Goal: Complete application form: Complete application form

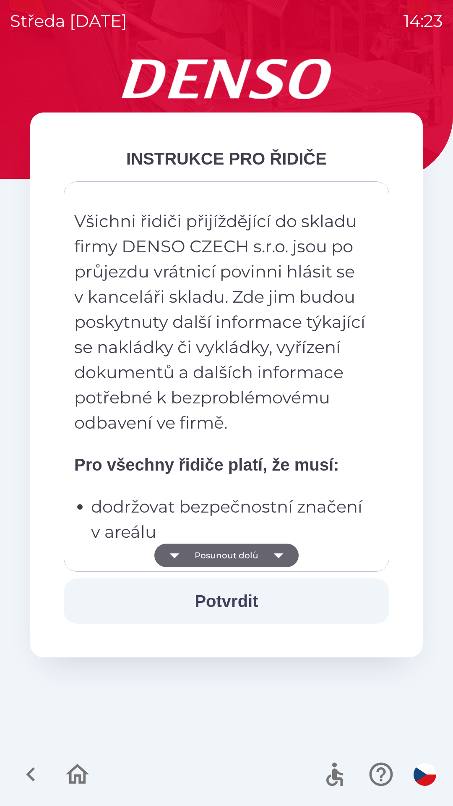
click at [247, 551] on button "Posunout dolů" at bounding box center [226, 556] width 144 height 24
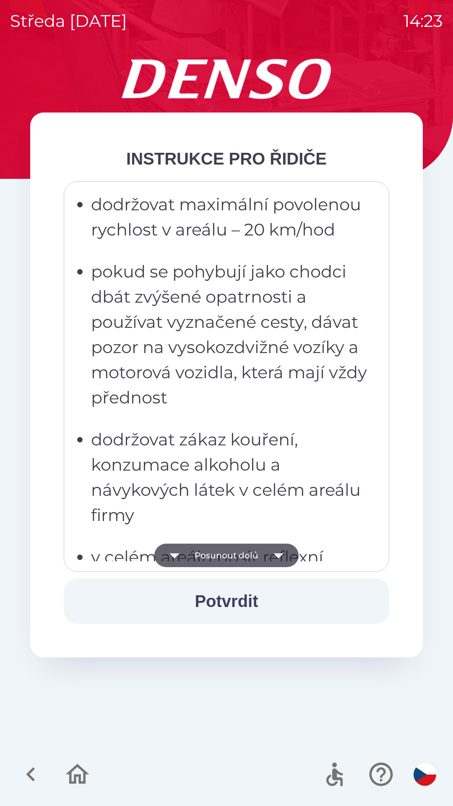
click at [226, 559] on button "Posunout dolů" at bounding box center [226, 556] width 144 height 24
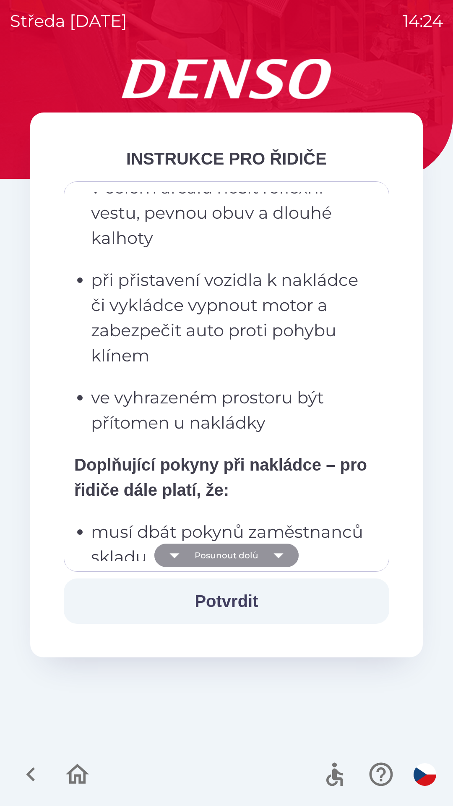
click at [246, 557] on button "Posunout dolů" at bounding box center [226, 556] width 144 height 24
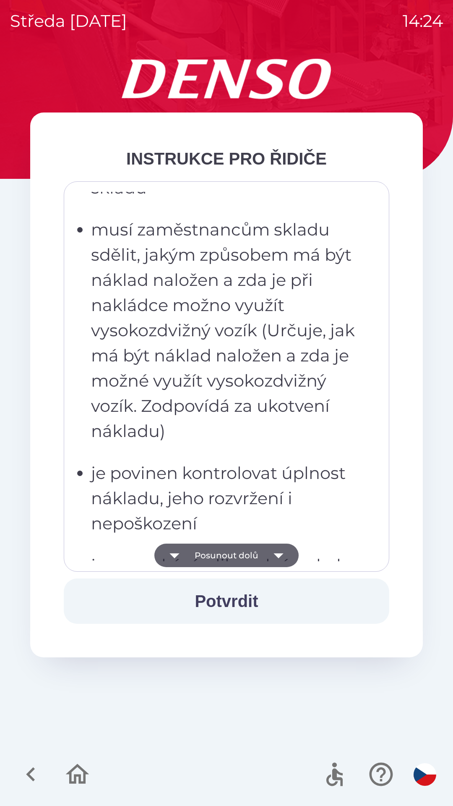
click at [248, 554] on button "Posunout dolů" at bounding box center [226, 556] width 144 height 24
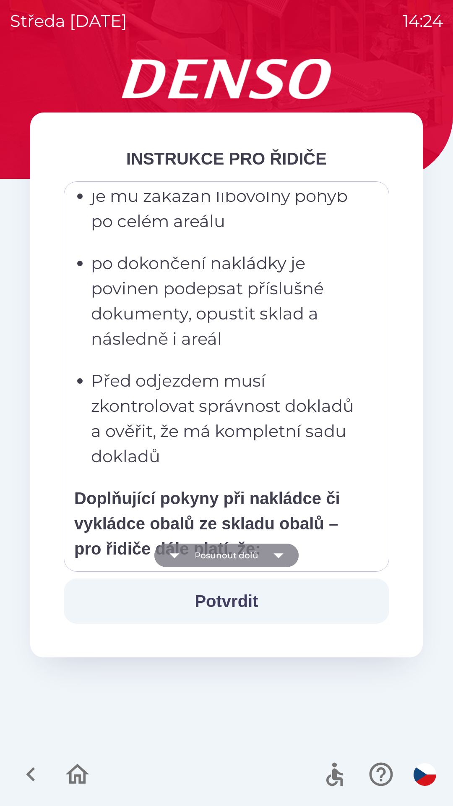
click at [243, 554] on button "Posunout dolů" at bounding box center [226, 556] width 144 height 24
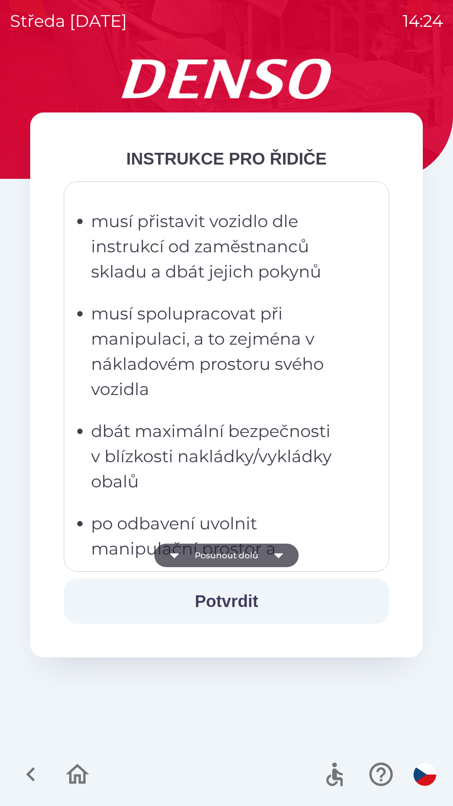
click at [243, 559] on button "Posunout dolů" at bounding box center [226, 556] width 144 height 24
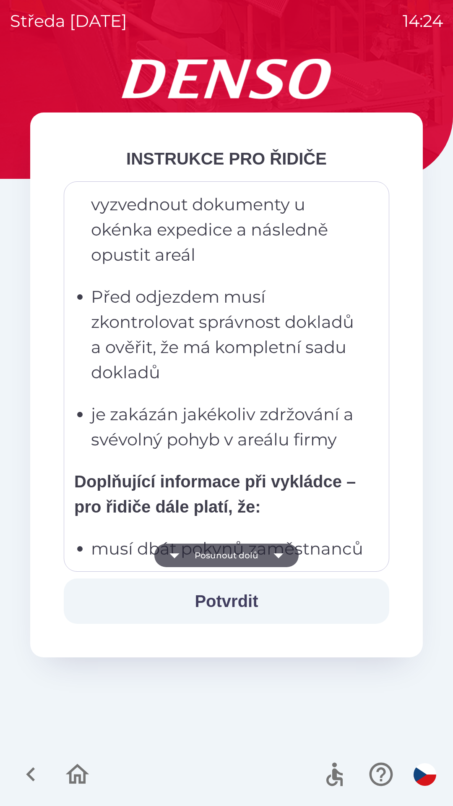
click at [243, 563] on button "Posunout dolů" at bounding box center [226, 556] width 144 height 24
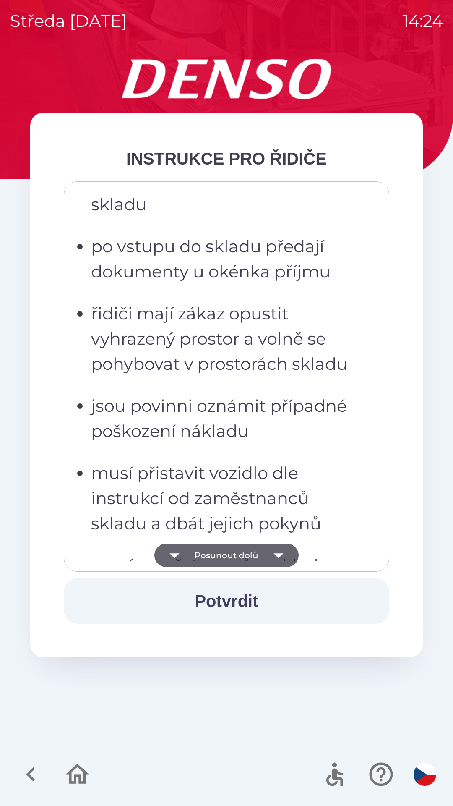
click at [247, 559] on button "Posunout dolů" at bounding box center [226, 556] width 144 height 24
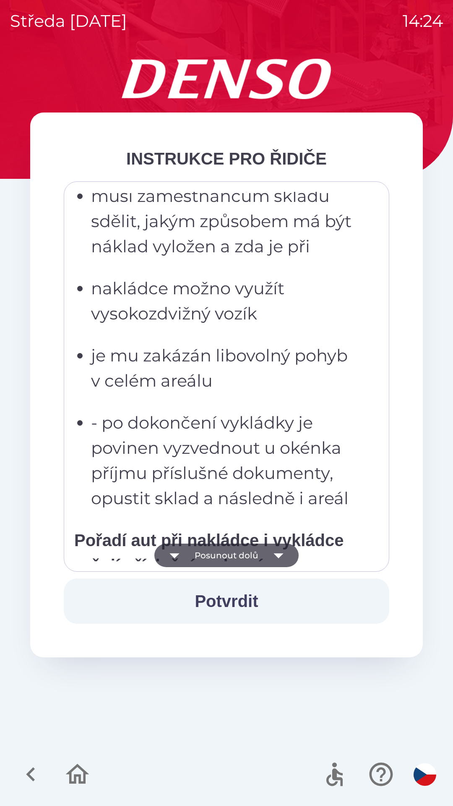
click at [250, 556] on button "Posunout dolů" at bounding box center [226, 556] width 144 height 24
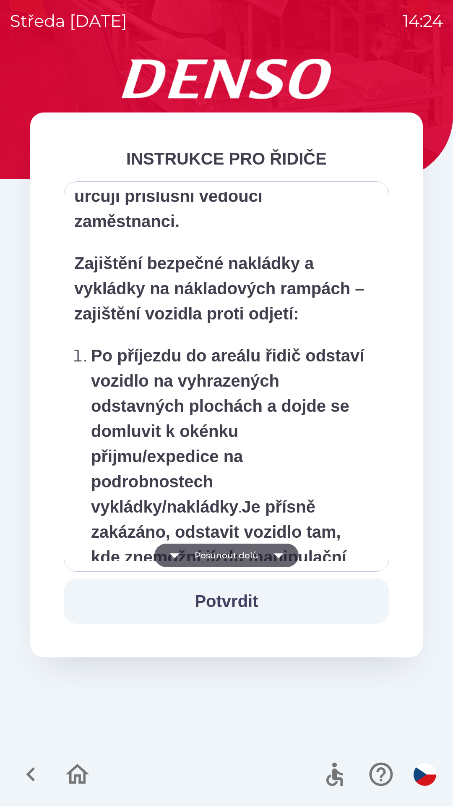
click at [251, 556] on button "Posunout dolů" at bounding box center [226, 556] width 144 height 24
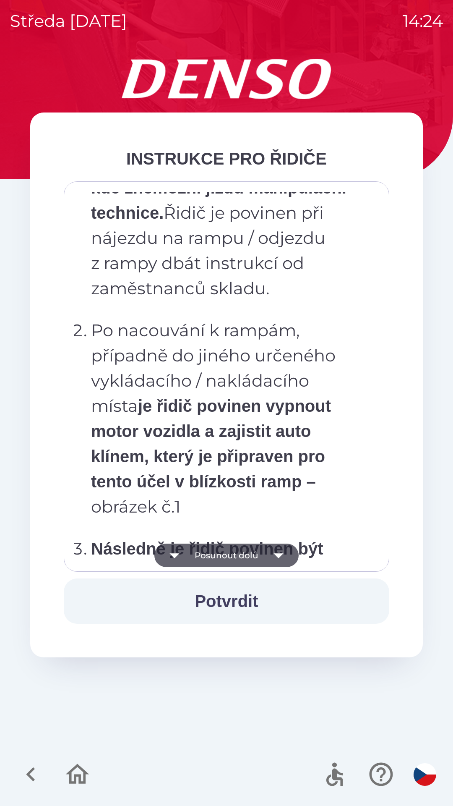
click at [247, 552] on button "Posunout dolů" at bounding box center [226, 556] width 144 height 24
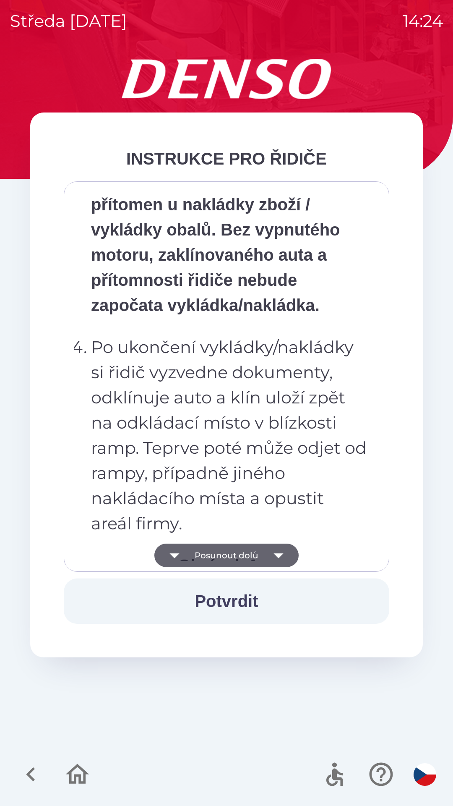
click at [245, 555] on button "Posunout dolů" at bounding box center [226, 556] width 144 height 24
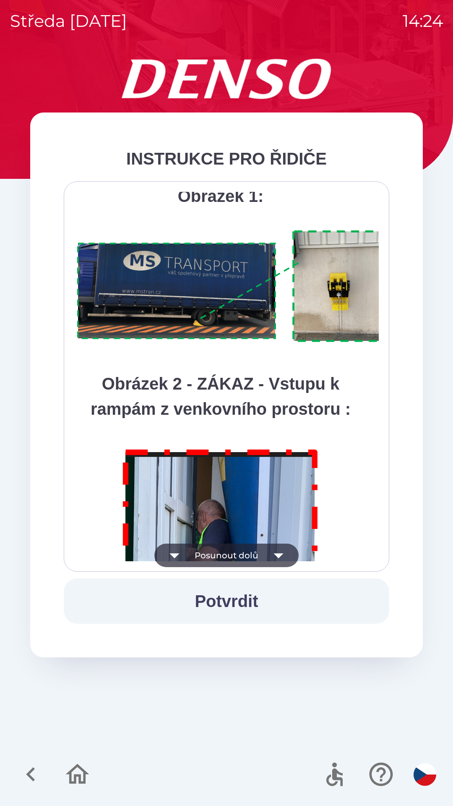
click at [245, 557] on button "Posunout dolů" at bounding box center [226, 556] width 144 height 24
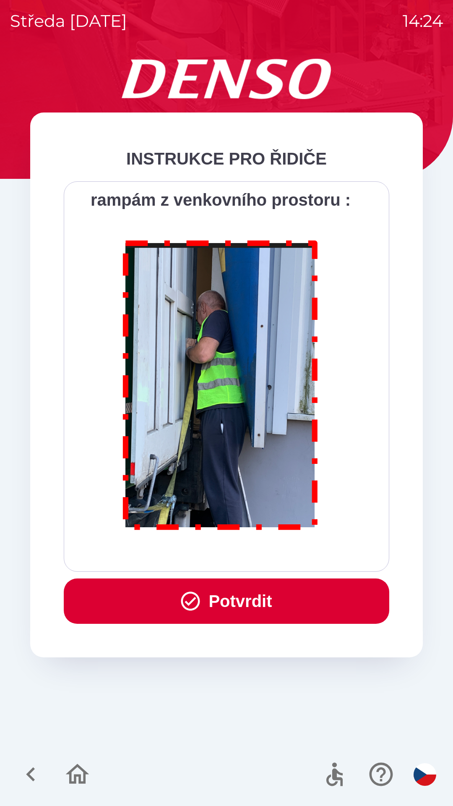
click at [246, 560] on div "Všichni řidiči přijíždějící do skladu firmy DENSO CZECH s.r.o. jsou po průjezdu…" at bounding box center [226, 376] width 305 height 369
click at [234, 609] on button "Potvrdit" at bounding box center [227, 600] width 326 height 45
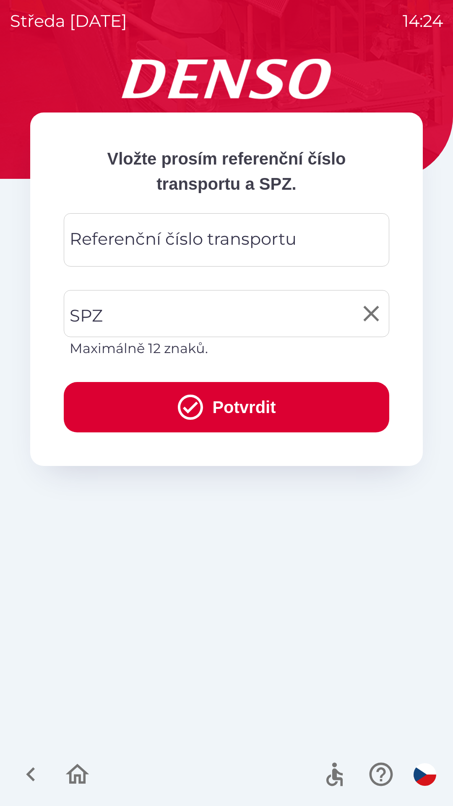
click at [115, 309] on input "SPZ" at bounding box center [221, 313] width 306 height 39
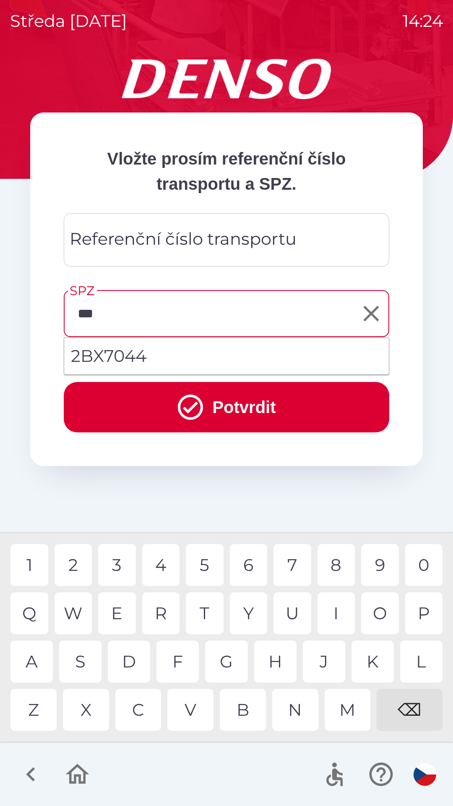
click at [86, 710] on div "X" at bounding box center [86, 710] width 46 height 42
click at [295, 566] on div "7" at bounding box center [293, 565] width 38 height 42
click at [429, 561] on div "0" at bounding box center [425, 565] width 38 height 42
type input "*******"
click at [156, 565] on div "4" at bounding box center [161, 565] width 38 height 42
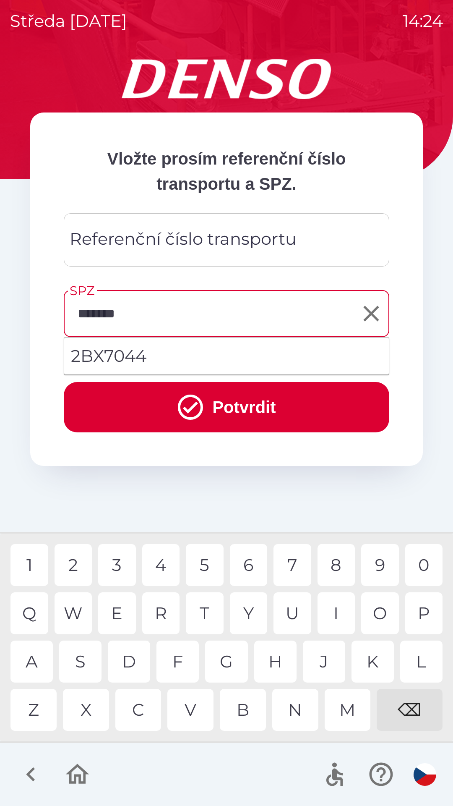
click at [227, 413] on button "Potvrdit" at bounding box center [227, 407] width 326 height 50
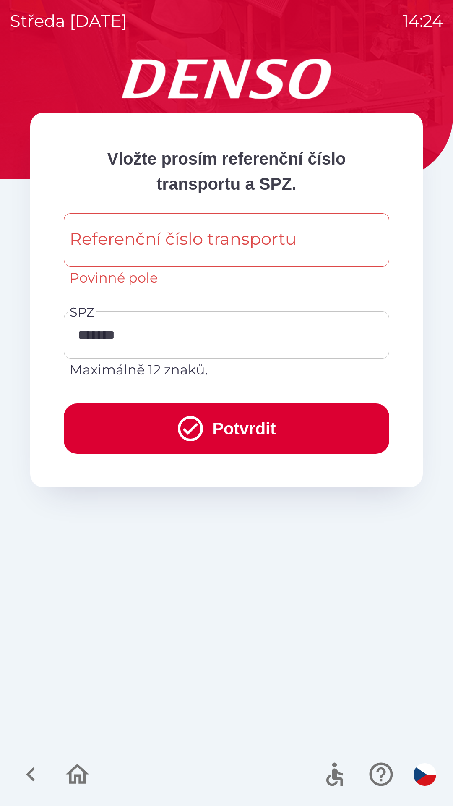
click at [219, 425] on button "Potvrdit" at bounding box center [227, 428] width 326 height 50
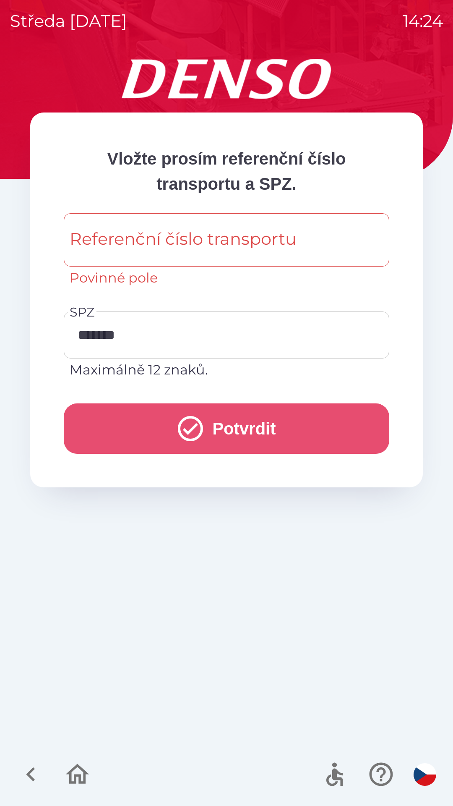
click at [280, 430] on button "Potvrdit" at bounding box center [227, 428] width 326 height 50
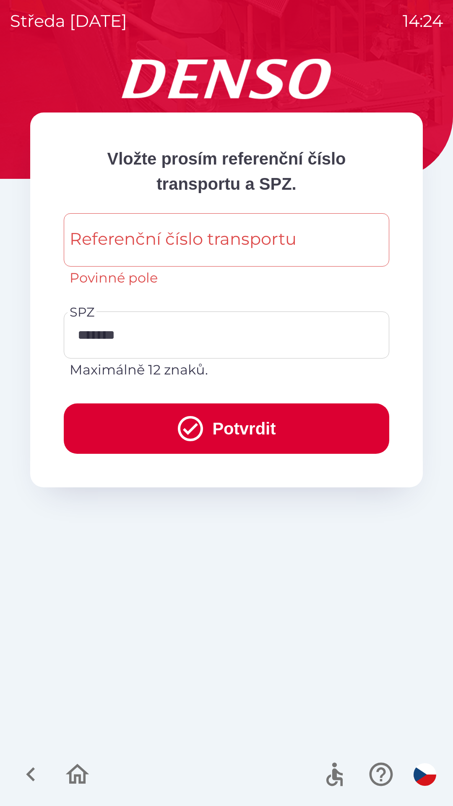
click at [95, 232] on div "Referenční číslo transportu Referenční číslo transportu Povinné pole" at bounding box center [227, 250] width 326 height 75
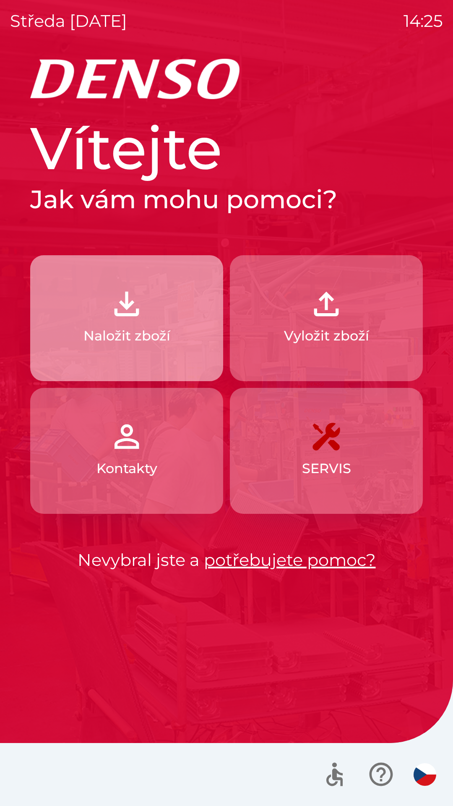
click at [141, 330] on p "Naložit zboží" at bounding box center [127, 336] width 87 height 20
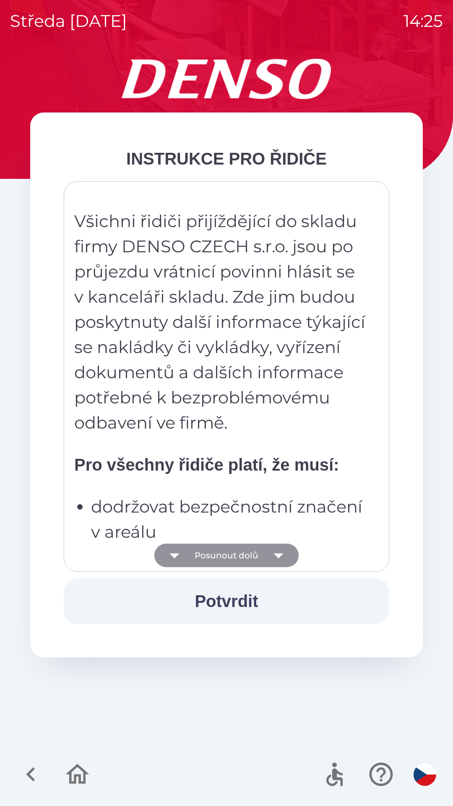
click at [217, 558] on button "Posunout dolů" at bounding box center [226, 556] width 144 height 24
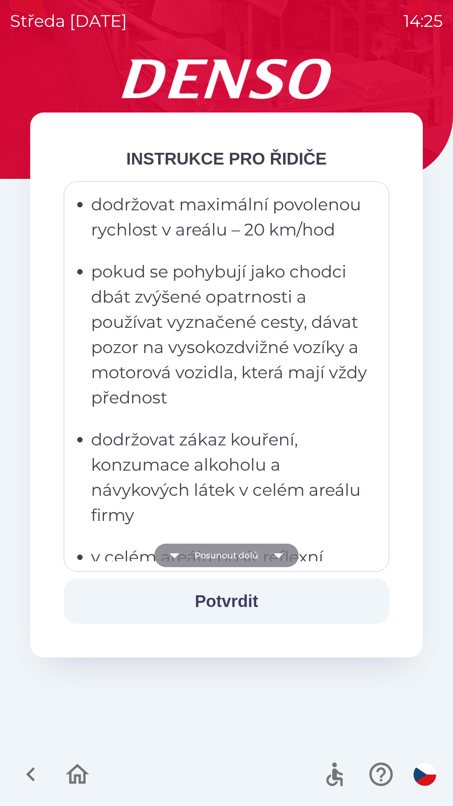
click at [221, 557] on button "Posunout dolů" at bounding box center [226, 556] width 144 height 24
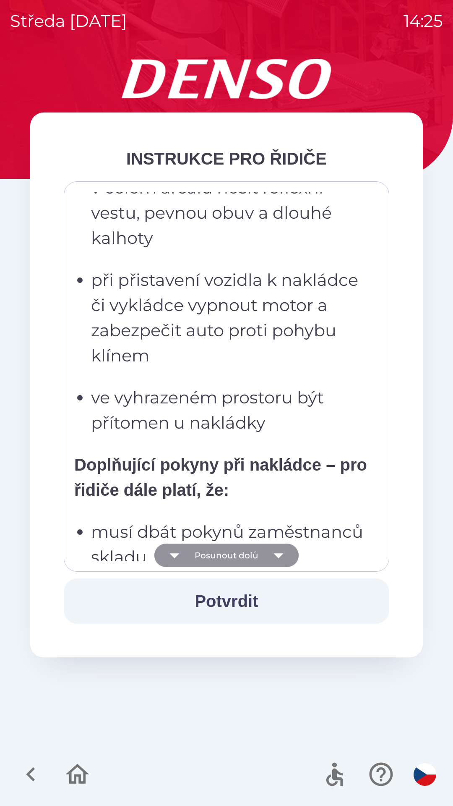
click at [226, 558] on button "Posunout dolů" at bounding box center [226, 556] width 144 height 24
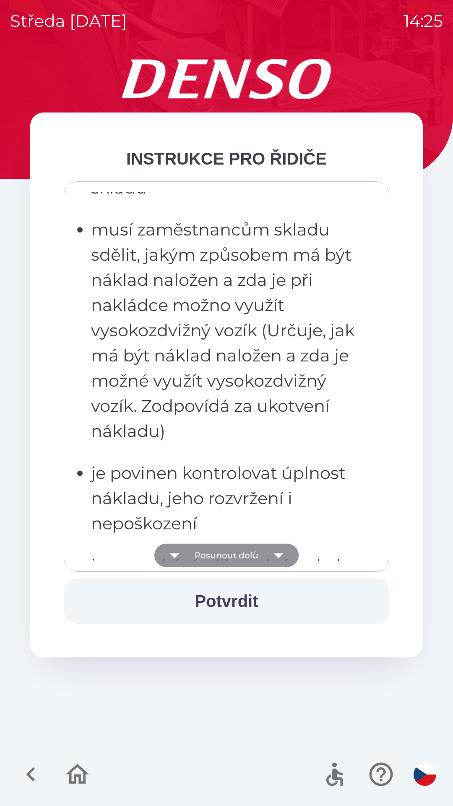
click at [227, 558] on button "Posunout dolů" at bounding box center [226, 556] width 144 height 24
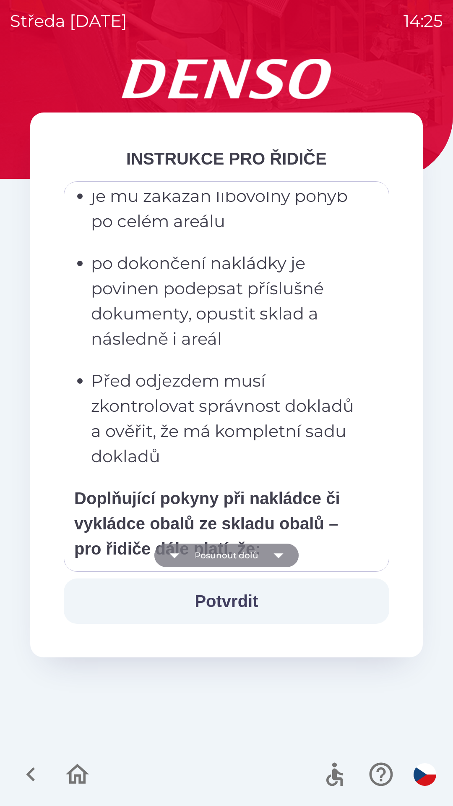
click at [227, 556] on button "Posunout dolů" at bounding box center [226, 556] width 144 height 24
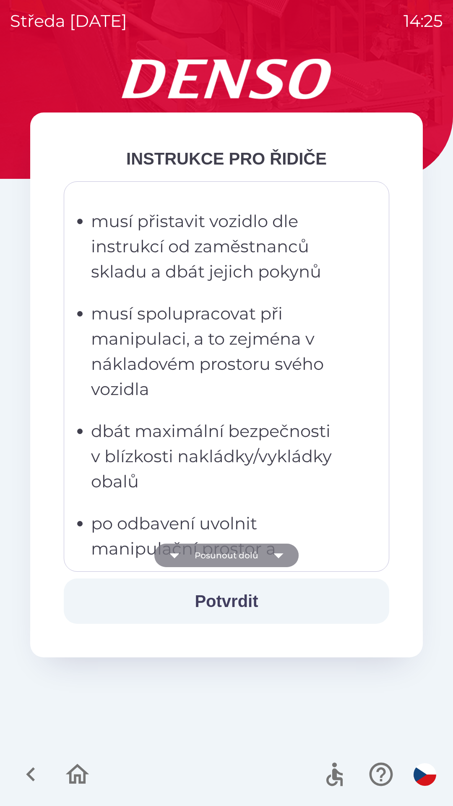
click at [228, 555] on button "Posunout dolů" at bounding box center [226, 556] width 144 height 24
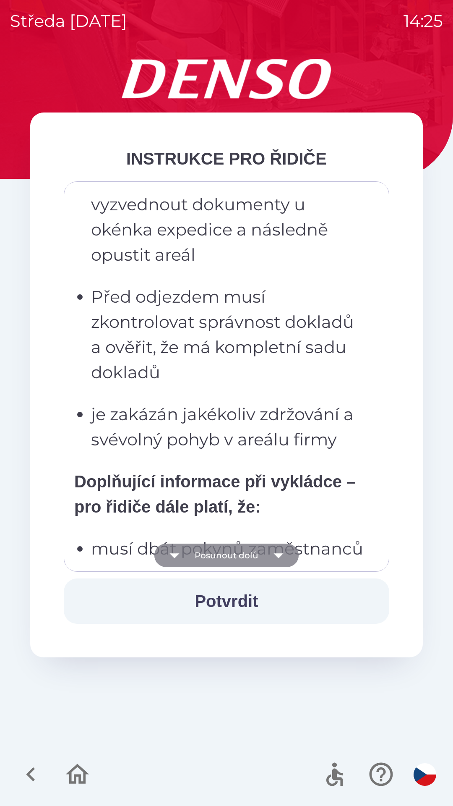
click at [230, 557] on button "Posunout dolů" at bounding box center [226, 556] width 144 height 24
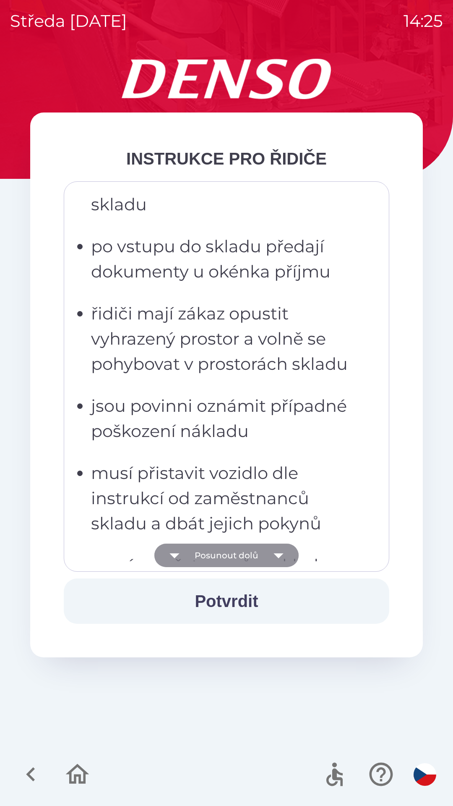
click at [233, 555] on button "Posunout dolů" at bounding box center [226, 556] width 144 height 24
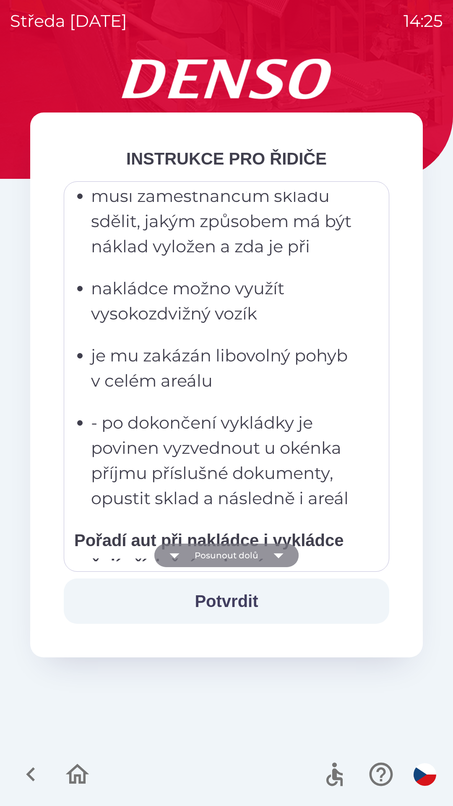
click at [236, 555] on button "Posunout dolů" at bounding box center [226, 556] width 144 height 24
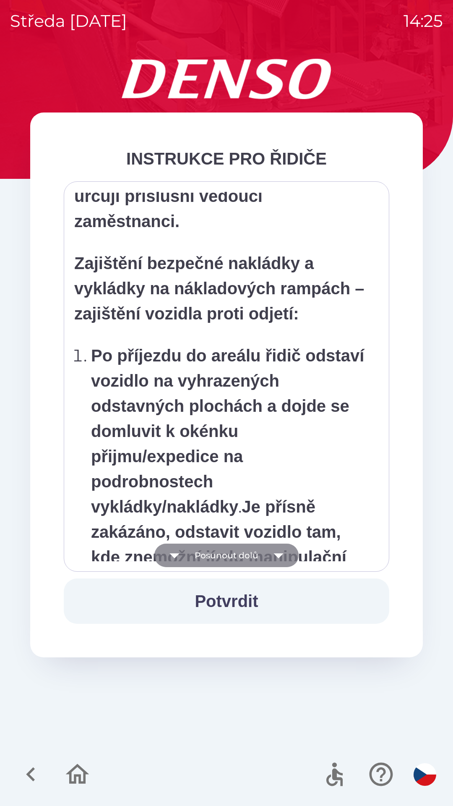
click at [238, 557] on button "Posunout dolů" at bounding box center [226, 556] width 144 height 24
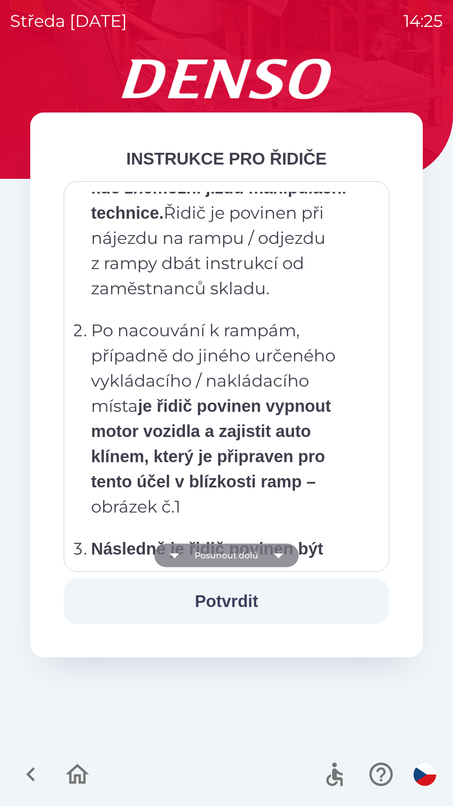
click at [241, 554] on button "Posunout dolů" at bounding box center [226, 556] width 144 height 24
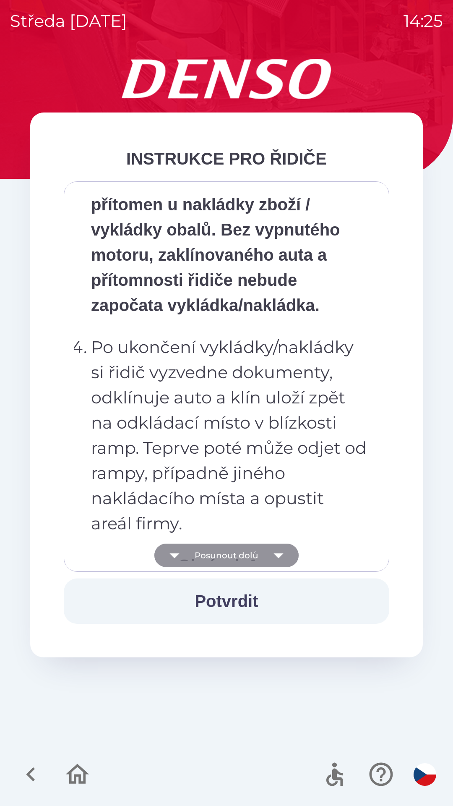
click at [241, 555] on button "Posunout dolů" at bounding box center [226, 556] width 144 height 24
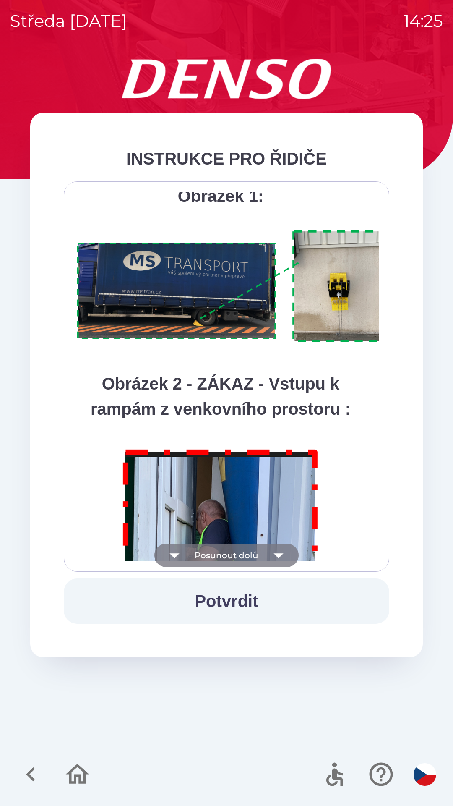
click at [244, 554] on button "Posunout dolů" at bounding box center [226, 556] width 144 height 24
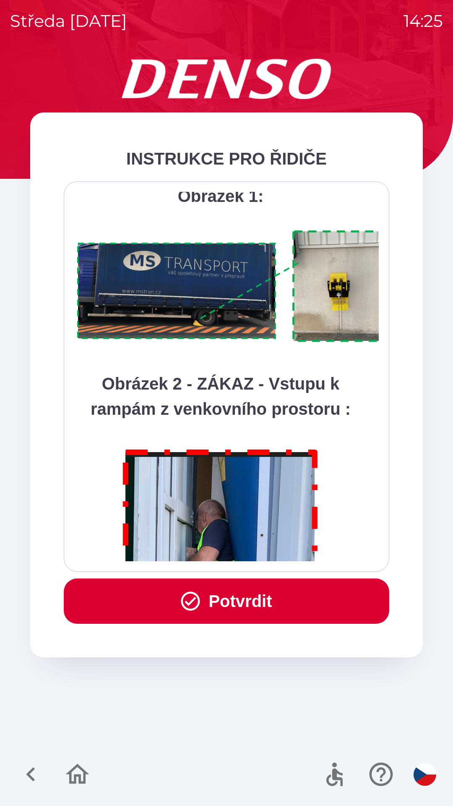
scroll to position [4717, 0]
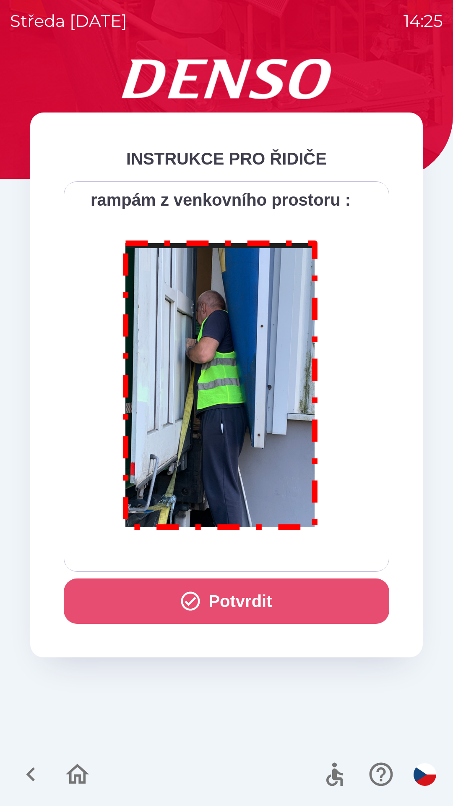
click at [227, 598] on button "Potvrdit" at bounding box center [227, 600] width 326 height 45
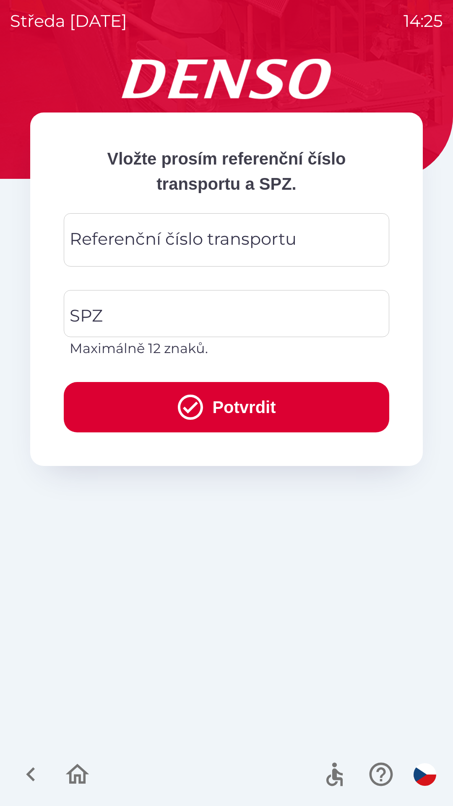
click at [91, 235] on div "Referenční číslo transportu Referenční číslo transportu" at bounding box center [227, 239] width 326 height 53
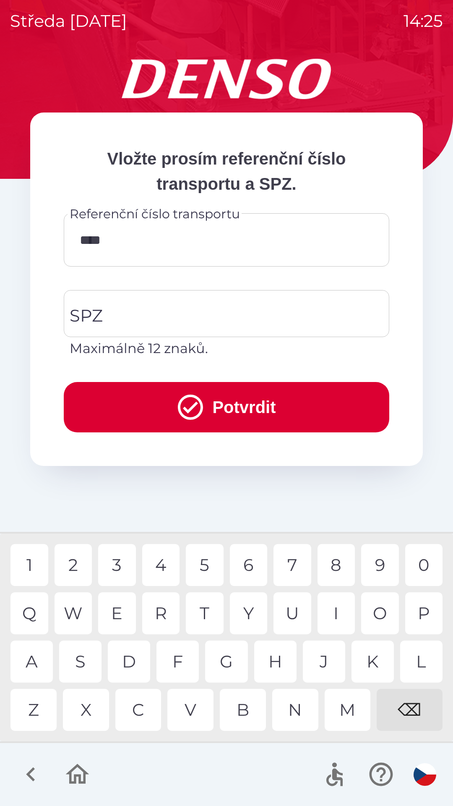
click at [204, 611] on div "T" at bounding box center [205, 613] width 38 height 42
click at [425, 559] on div "0" at bounding box center [425, 565] width 38 height 42
click at [424, 560] on div "0" at bounding box center [425, 565] width 38 height 42
type input "*********"
click at [90, 317] on div "SPZ SPZ Maximálně 12 znaků." at bounding box center [227, 324] width 326 height 68
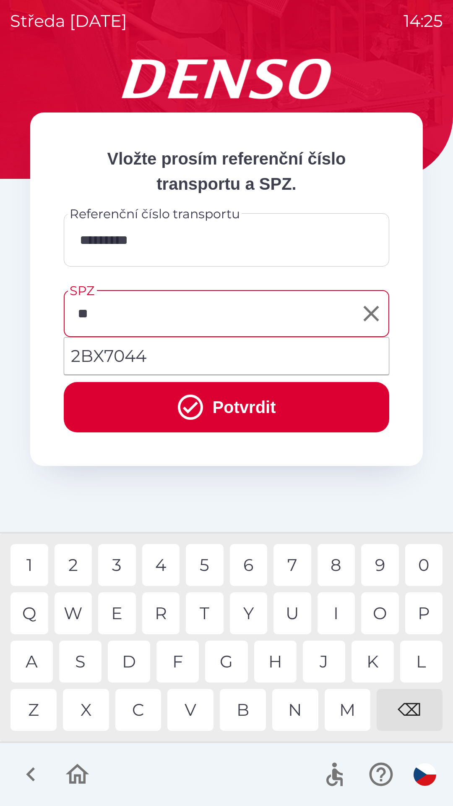
click at [239, 701] on div "B" at bounding box center [243, 710] width 46 height 42
click at [88, 707] on div "X" at bounding box center [86, 710] width 46 height 42
click at [178, 352] on li "2BX7044" at bounding box center [226, 356] width 325 height 30
type input "*******"
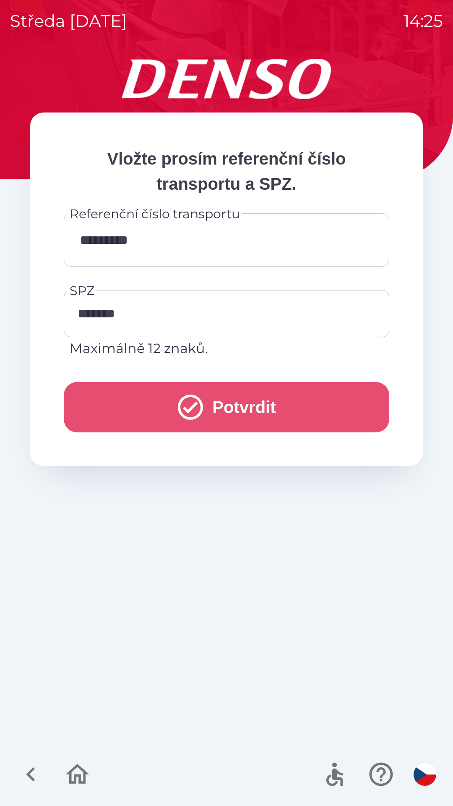
click at [219, 407] on button "Potvrdit" at bounding box center [227, 407] width 326 height 50
